Goal: Transaction & Acquisition: Purchase product/service

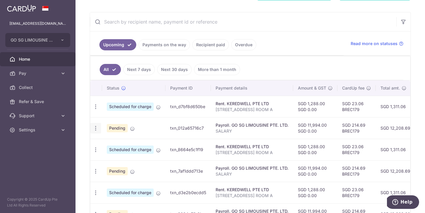
click at [95, 128] on icon "button" at bounding box center [96, 128] width 6 height 6
click at [115, 158] on span "Cancel payment" at bounding box center [127, 158] width 40 height 7
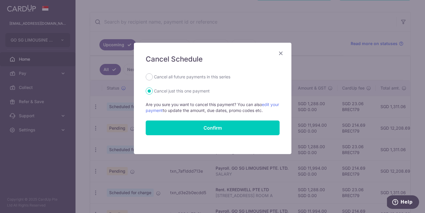
click at [178, 77] on label "Cancel all future payments in this series" at bounding box center [192, 76] width 76 height 7
click at [153, 77] on input "Cancel all future payments in this series" at bounding box center [149, 76] width 7 height 7
radio input "true"
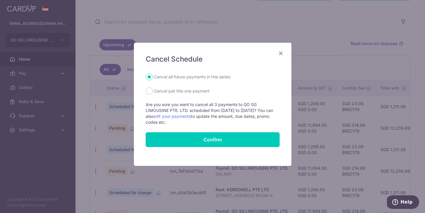
click at [222, 138] on button "Confirm" at bounding box center [213, 139] width 134 height 15
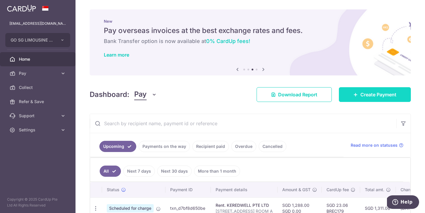
click at [377, 91] on link "Create Payment" at bounding box center [375, 94] width 72 height 15
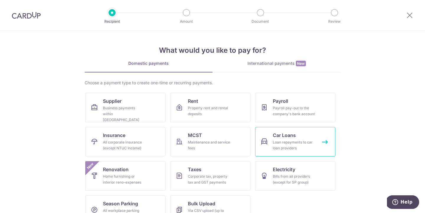
scroll to position [17, 0]
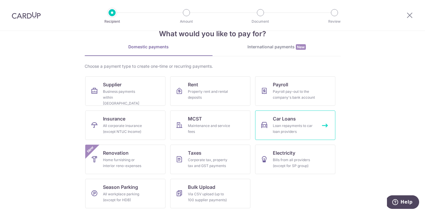
click at [305, 122] on link "Car Loans Loan repayments to car loan providers" at bounding box center [295, 125] width 80 height 29
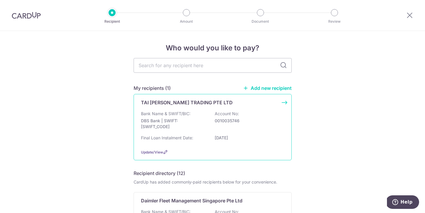
click at [250, 125] on div "Bank Name & SWIFT/BIC: DBS Bank | SWIFT: DBSSSGSGXXX Account No: 0010035746" at bounding box center [212, 122] width 143 height 22
click at [283, 101] on div "TAI THONG LEE TRADING PTE LTD Bank Name & SWIFT/BIC: DBS Bank | SWIFT: DBSSSGSG…" at bounding box center [213, 127] width 158 height 66
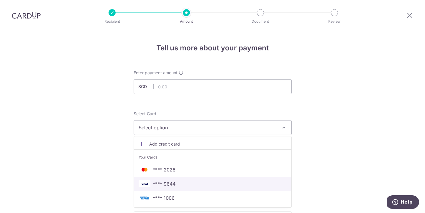
drag, startPoint x: 217, startPoint y: 184, endPoint x: 281, endPoint y: 143, distance: 75.9
click at [217, 184] on span "**** 9644" at bounding box center [213, 184] width 148 height 7
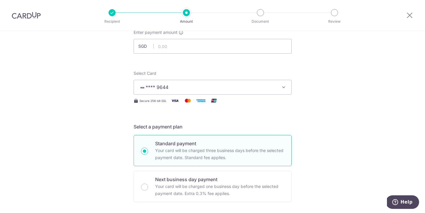
scroll to position [40, 0]
click at [280, 86] on button "**** 9644" at bounding box center [213, 87] width 158 height 15
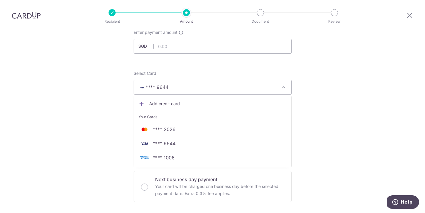
click at [196, 156] on span "**** 1006" at bounding box center [213, 157] width 148 height 7
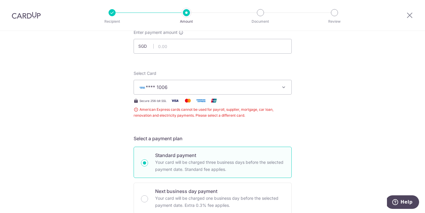
click at [254, 87] on span "**** 1006" at bounding box center [207, 87] width 137 height 7
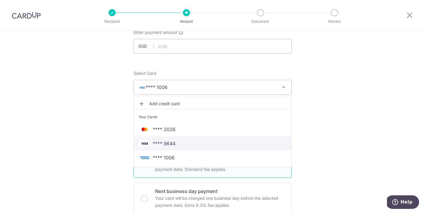
click at [207, 144] on span "**** 9644" at bounding box center [213, 143] width 148 height 7
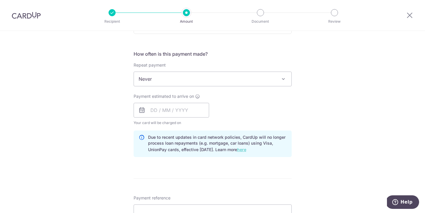
scroll to position [210, 0]
click at [246, 149] on link "here" at bounding box center [241, 148] width 9 height 5
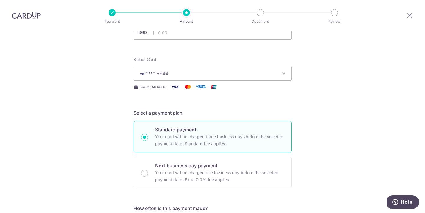
scroll to position [55, 0]
click at [273, 73] on span "**** 9644" at bounding box center [207, 72] width 137 height 7
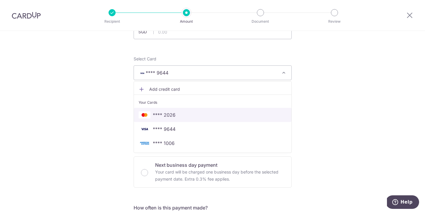
click at [225, 113] on span "**** 2026" at bounding box center [213, 115] width 148 height 7
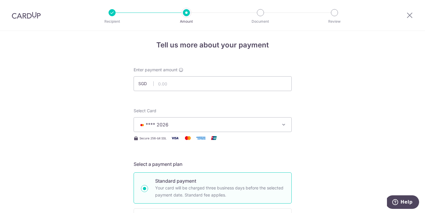
scroll to position [0, 0]
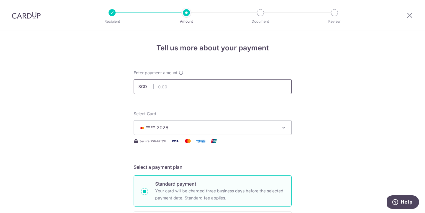
click at [254, 89] on input "text" at bounding box center [213, 86] width 158 height 15
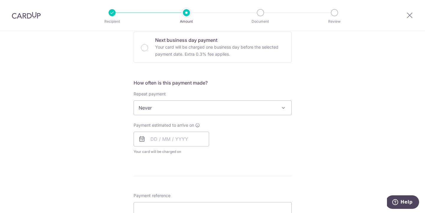
scroll to position [187, 0]
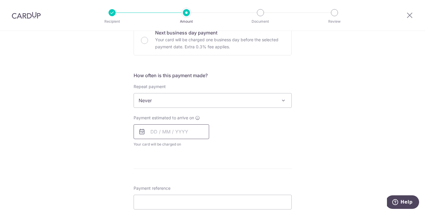
type input "4,520.00"
click at [151, 133] on input "text" at bounding box center [172, 131] width 76 height 15
click at [195, 185] on link "9" at bounding box center [192, 185] width 9 height 9
type input "09/10/2025"
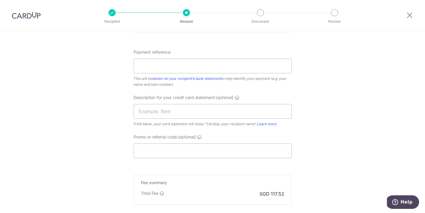
scroll to position [350, 0]
click at [188, 67] on input "Payment reference" at bounding box center [213, 64] width 158 height 15
click at [236, 108] on input "text" at bounding box center [213, 109] width 158 height 15
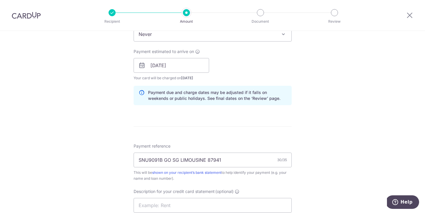
scroll to position [265, 0]
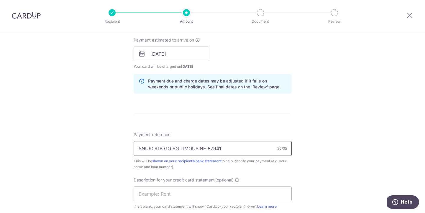
click at [231, 149] on input "SNU9091B GO SG LIMOUSINE 87941" at bounding box center [213, 148] width 158 height 15
type input "SNU9091B GO SG LIMOUSINE 87941"
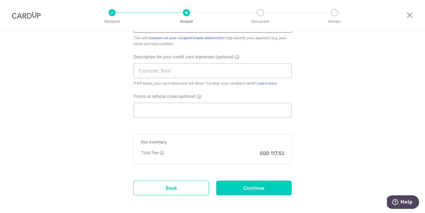
scroll to position [415, 0]
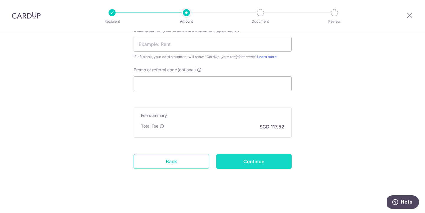
click at [269, 157] on input "Continue" at bounding box center [254, 161] width 76 height 15
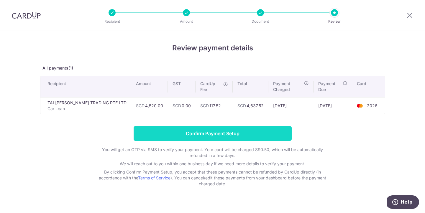
click at [263, 135] on input "Confirm Payment Setup" at bounding box center [213, 133] width 158 height 15
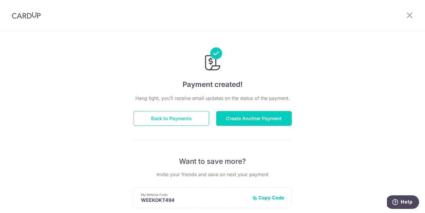
click at [188, 120] on button "Back to Payments" at bounding box center [172, 118] width 76 height 15
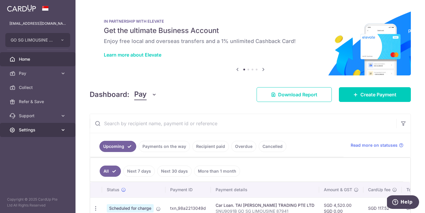
click at [37, 130] on span "Settings" at bounding box center [38, 130] width 39 height 6
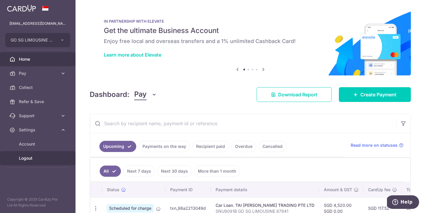
click at [29, 157] on span "Logout" at bounding box center [38, 158] width 39 height 6
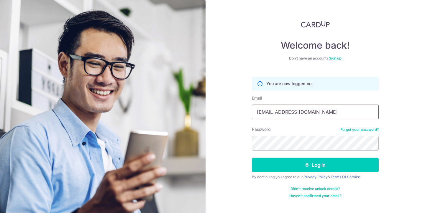
click at [330, 111] on input "[EMAIL_ADDRESS][DOMAIN_NAME]" at bounding box center [315, 112] width 127 height 15
type input "Kell76@live.com"
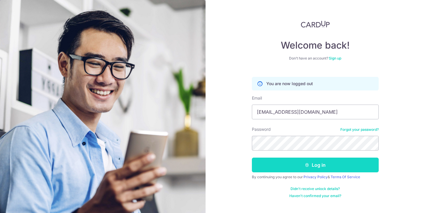
click at [324, 166] on button "Log in" at bounding box center [315, 165] width 127 height 15
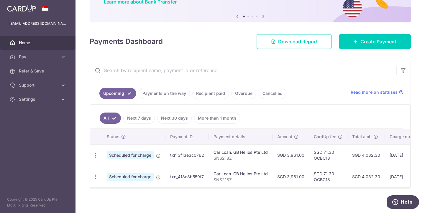
scroll to position [56, 0]
